Goal: Information Seeking & Learning: Learn about a topic

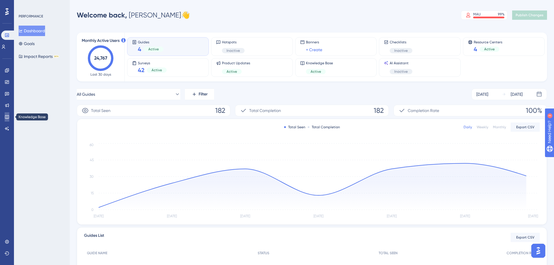
click at [9, 117] on link at bounding box center [7, 116] width 5 height 9
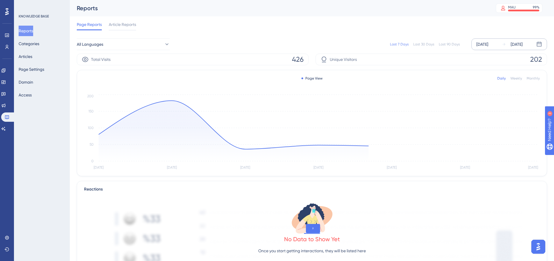
click at [488, 45] on div "[DATE]" at bounding box center [482, 44] width 12 height 7
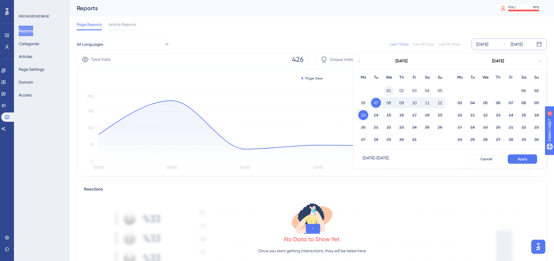
click at [388, 91] on button "01" at bounding box center [389, 90] width 10 height 10
click at [514, 157] on button "Apply" at bounding box center [522, 158] width 29 height 9
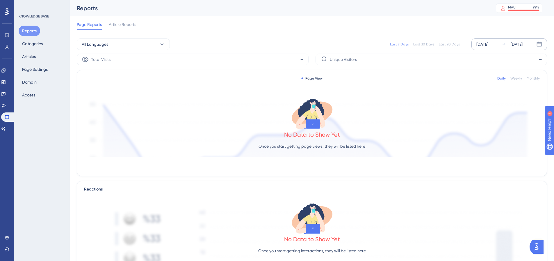
click at [486, 43] on div "[DATE]" at bounding box center [482, 44] width 12 height 7
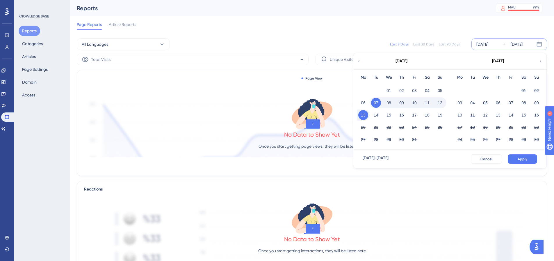
drag, startPoint x: 387, startPoint y: 91, endPoint x: 471, endPoint y: 127, distance: 90.9
click at [388, 91] on button "01" at bounding box center [389, 90] width 10 height 10
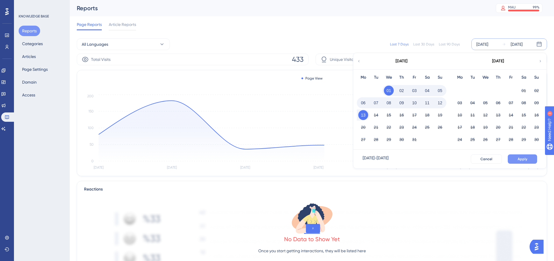
click at [521, 159] on span "Apply" at bounding box center [523, 158] width 10 height 5
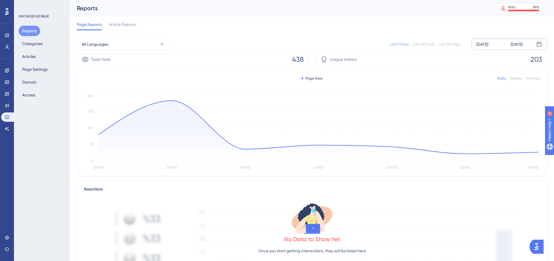
click at [486, 42] on div "[DATE]" at bounding box center [482, 44] width 12 height 7
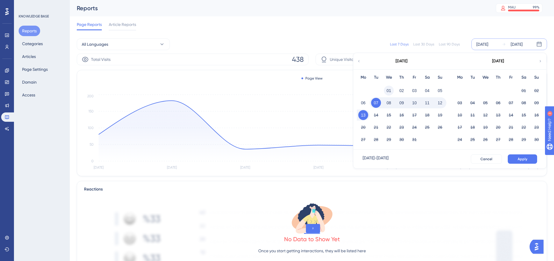
click at [390, 91] on button "01" at bounding box center [389, 90] width 10 height 10
click at [521, 157] on span "Apply" at bounding box center [523, 158] width 10 height 5
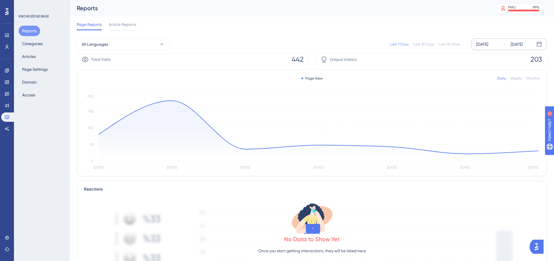
click at [488, 46] on div "[DATE]" at bounding box center [482, 44] width 12 height 7
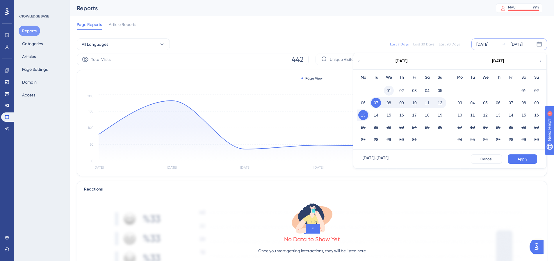
click at [387, 91] on button "01" at bounding box center [389, 90] width 10 height 10
click at [518, 160] on span "Apply" at bounding box center [523, 158] width 10 height 5
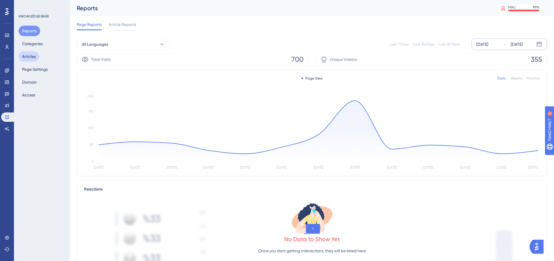
click at [29, 57] on button "Articles" at bounding box center [29, 56] width 21 height 10
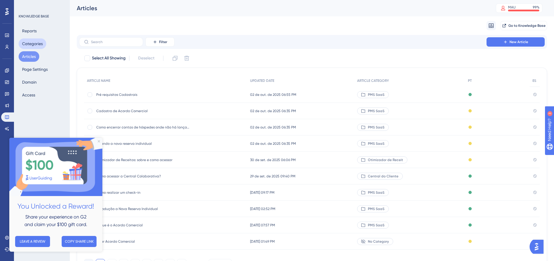
click at [27, 40] on button "Categories" at bounding box center [33, 43] width 28 height 10
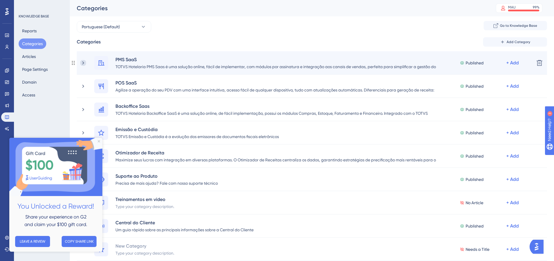
click at [82, 62] on icon at bounding box center [83, 63] width 6 height 6
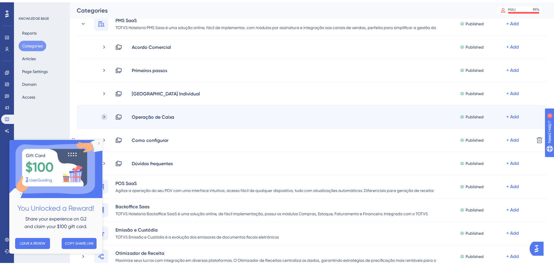
scroll to position [58, 0]
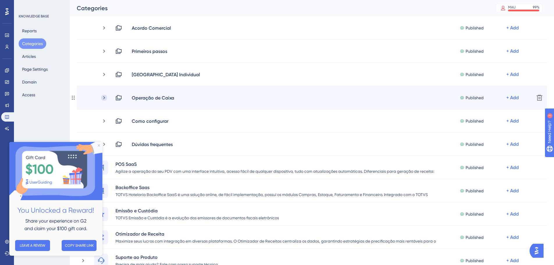
click at [105, 97] on icon at bounding box center [104, 98] width 6 height 6
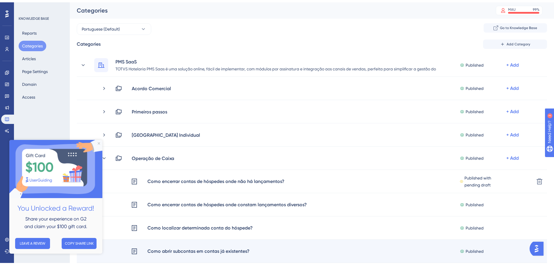
scroll to position [87, 0]
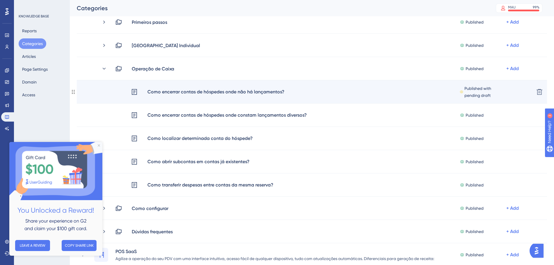
click at [156, 89] on div "Como encerrar contas de hóspedes onde não há lançamentos?" at bounding box center [216, 92] width 138 height 8
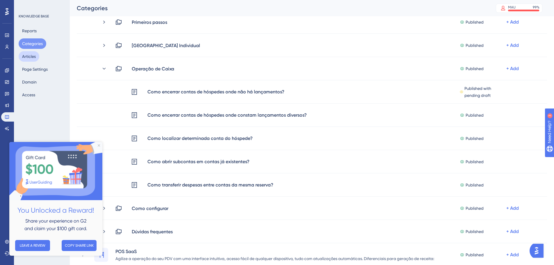
click at [30, 53] on button "Articles" at bounding box center [29, 56] width 21 height 10
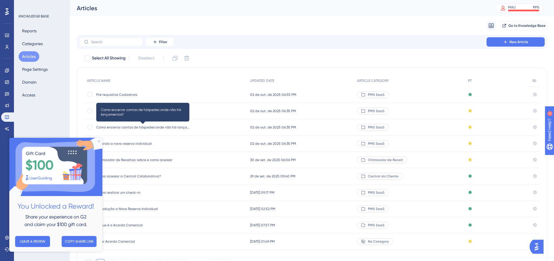
click at [146, 128] on span "Como encerrar contas de hóspedes onde não há lançamentos?" at bounding box center [142, 127] width 93 height 5
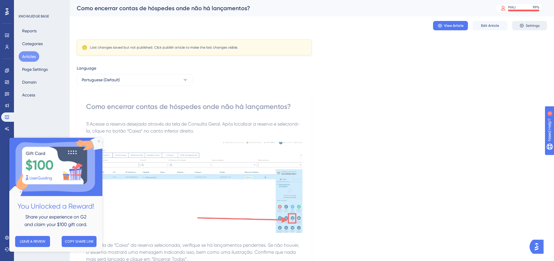
click at [523, 25] on icon at bounding box center [521, 25] width 5 height 5
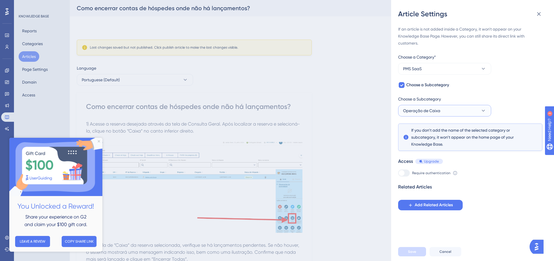
click at [446, 108] on button "Operação de Caixa" at bounding box center [444, 111] width 93 height 12
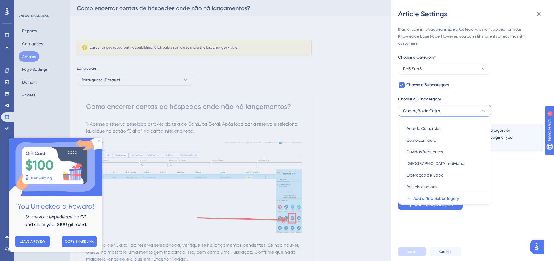
click at [513, 194] on div "Related Articles Add Related Articles" at bounding box center [470, 196] width 144 height 27
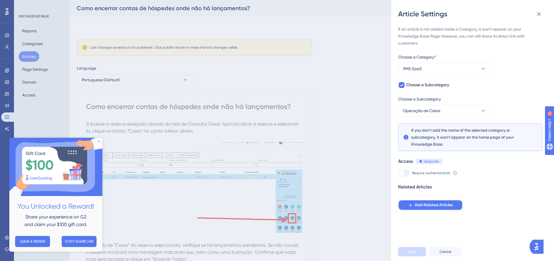
click at [431, 205] on span "Add Related Articles" at bounding box center [434, 204] width 38 height 7
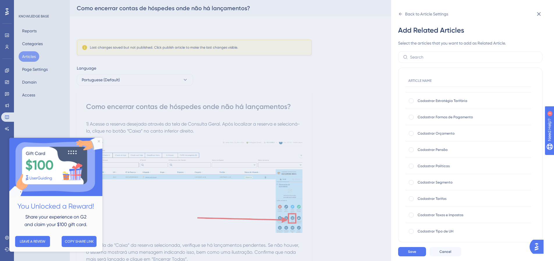
scroll to position [145, 0]
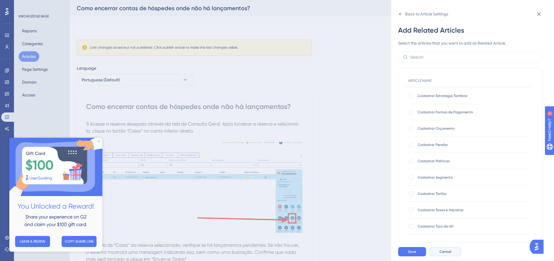
click at [449, 253] on span "Cancel" at bounding box center [445, 251] width 12 height 5
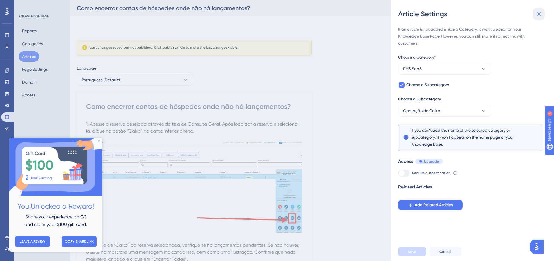
click at [540, 13] on icon at bounding box center [539, 14] width 4 height 4
